Goal: Task Accomplishment & Management: Use online tool/utility

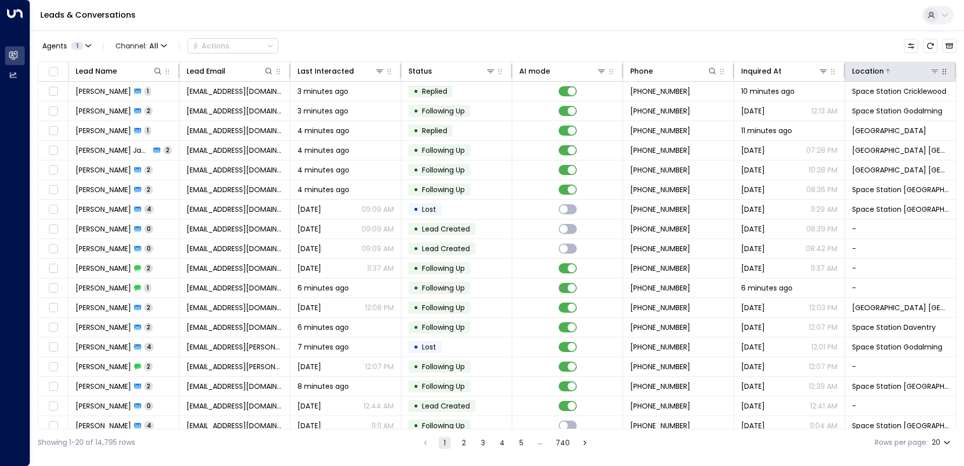
click at [933, 75] on icon at bounding box center [935, 71] width 8 height 8
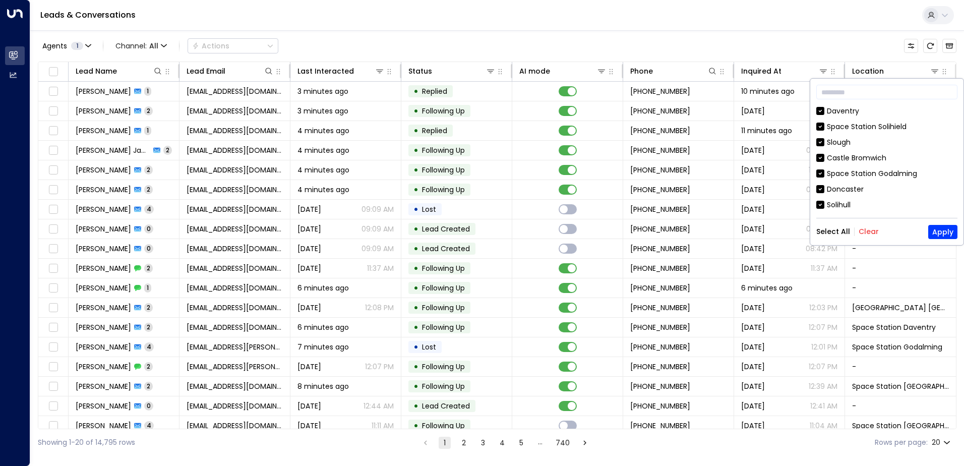
click at [863, 227] on button "Clear" at bounding box center [869, 231] width 20 height 8
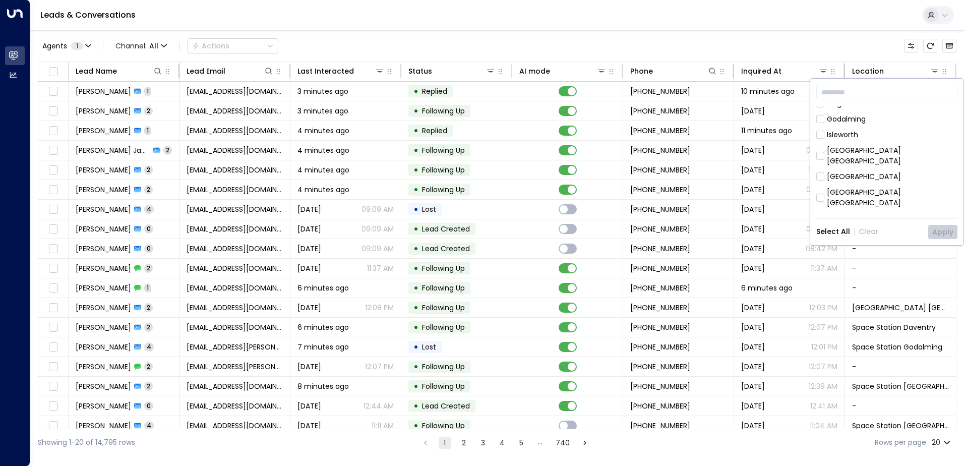
scroll to position [202, 0]
click at [836, 181] on div "[GEOGRAPHIC_DATA] [GEOGRAPHIC_DATA]" at bounding box center [892, 191] width 131 height 21
click at [937, 230] on button "Apply" at bounding box center [943, 232] width 29 height 14
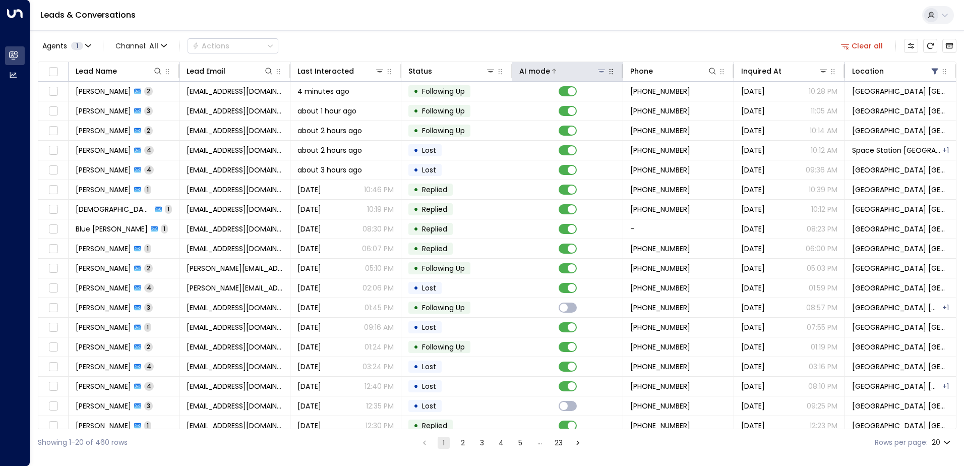
click at [600, 71] on icon at bounding box center [602, 71] width 8 height 8
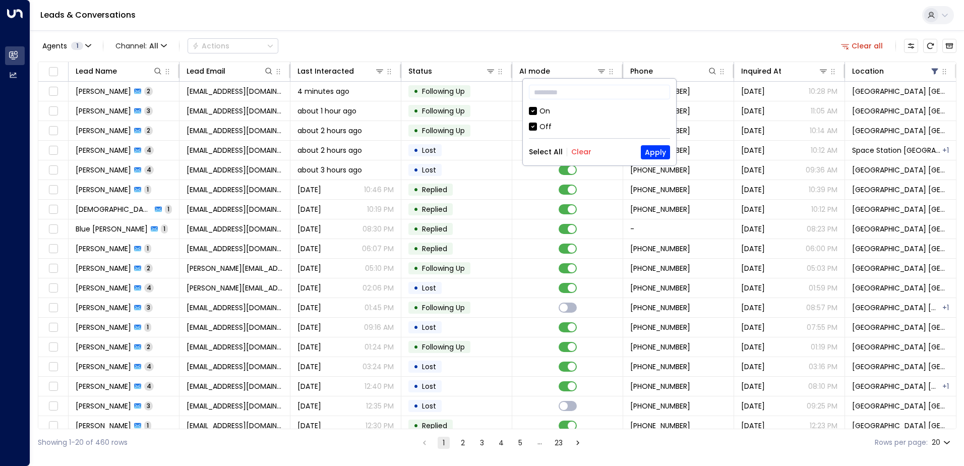
click at [536, 122] on div "Off" at bounding box center [599, 127] width 141 height 11
click at [663, 151] on button "Apply" at bounding box center [655, 152] width 29 height 14
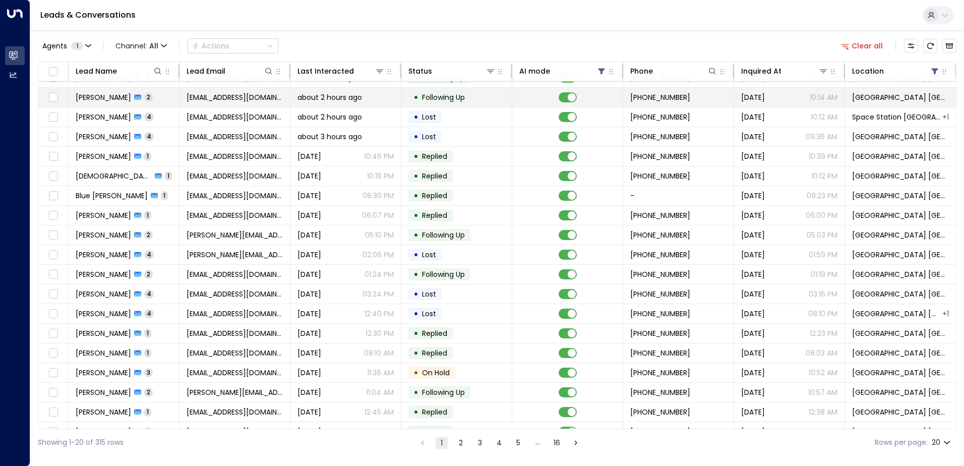
scroll to position [49, 0]
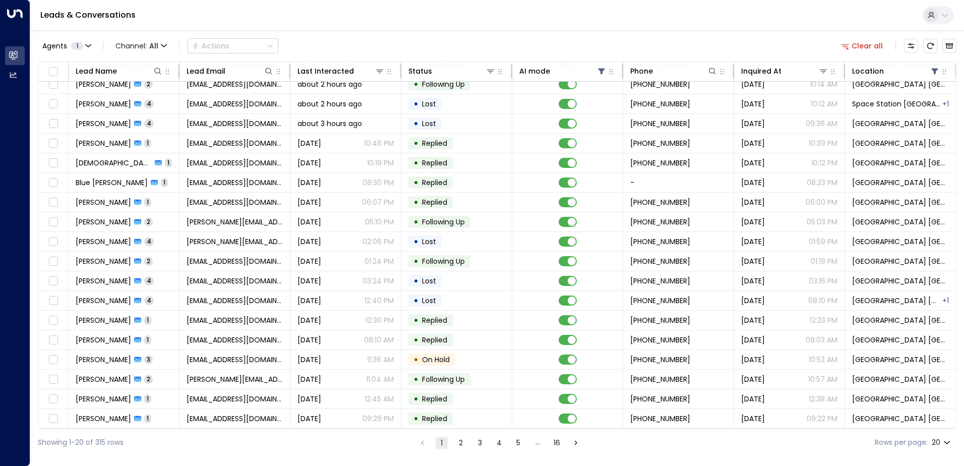
click at [463, 441] on button "2" at bounding box center [461, 443] width 12 height 12
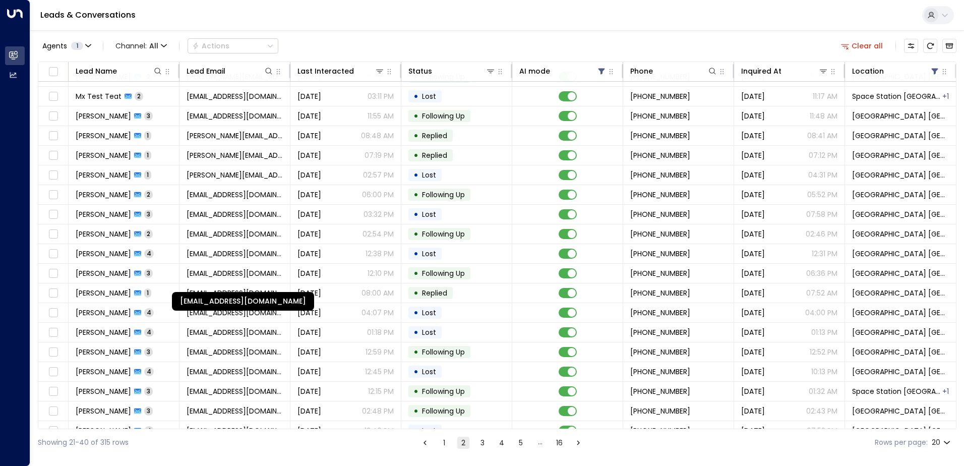
scroll to position [49, 0]
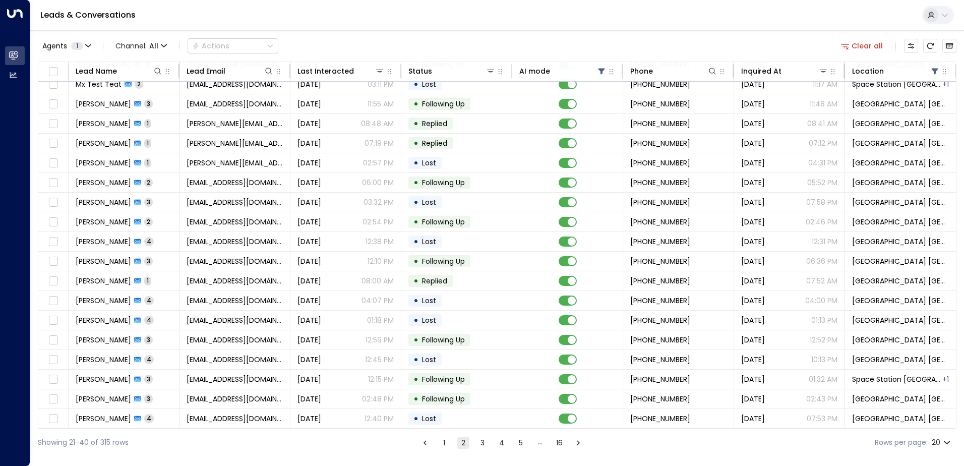
click at [443, 441] on button "1" at bounding box center [444, 443] width 12 height 12
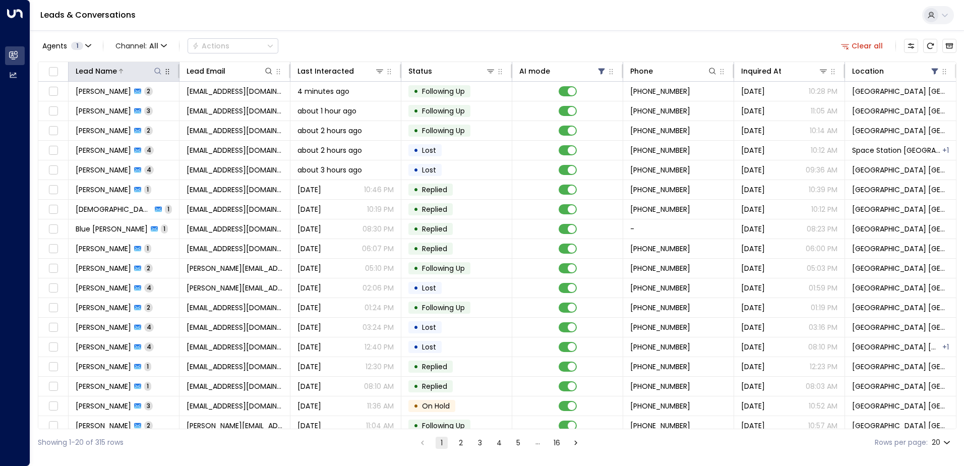
click at [160, 69] on icon at bounding box center [158, 71] width 8 height 8
type input "***"
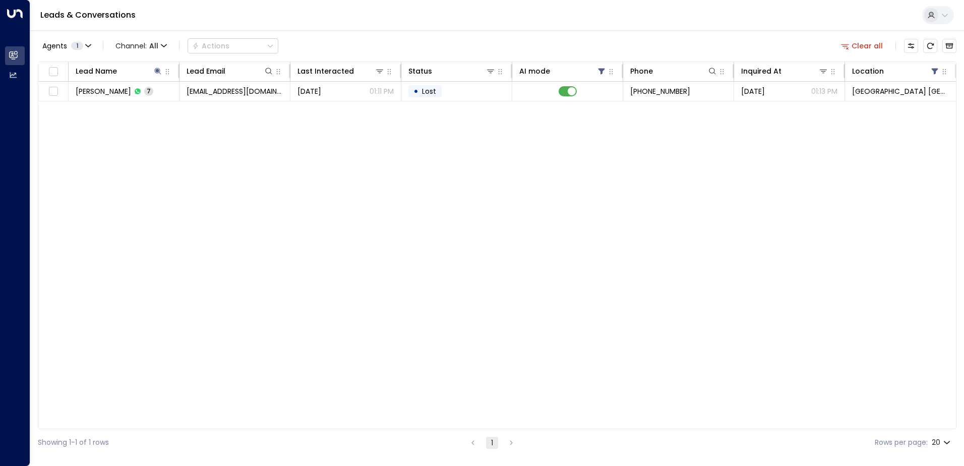
click at [388, 237] on div "Lead Name Lead Email Last Interacted Status AI mode Phone Inquired At Location …" at bounding box center [497, 246] width 919 height 368
click at [157, 70] on icon at bounding box center [157, 71] width 7 height 7
click at [157, 69] on icon at bounding box center [157, 71] width 7 height 7
type input "*"
click at [181, 262] on div "Lead Name Lead Email Last Interacted Status AI mode Phone Inquired At Location …" at bounding box center [497, 246] width 919 height 368
